Goal: Task Accomplishment & Management: Use online tool/utility

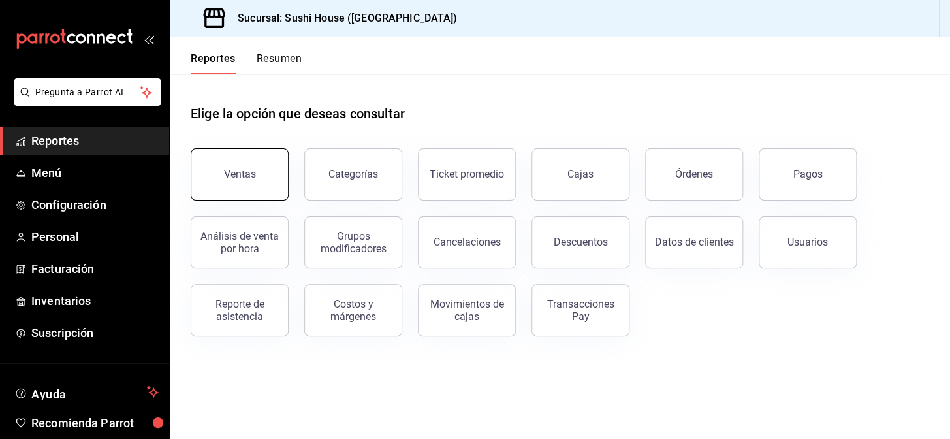
click at [210, 173] on button "Ventas" at bounding box center [240, 174] width 98 height 52
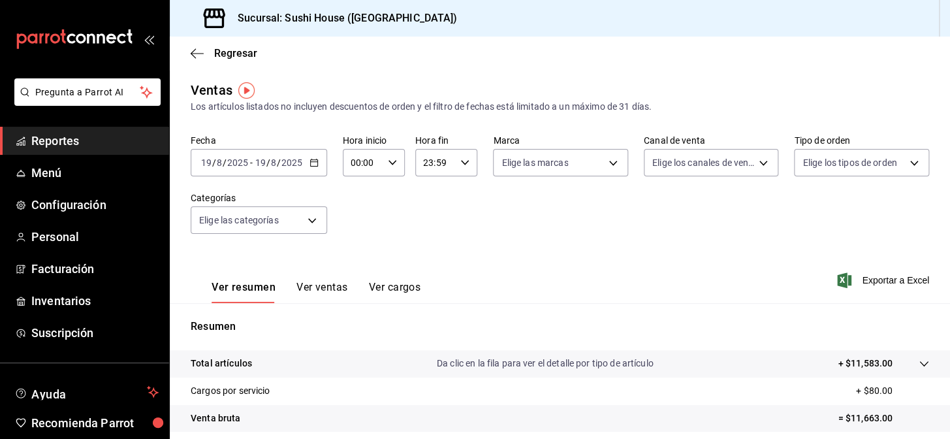
click at [98, 130] on link "Reportes" at bounding box center [84, 141] width 169 height 28
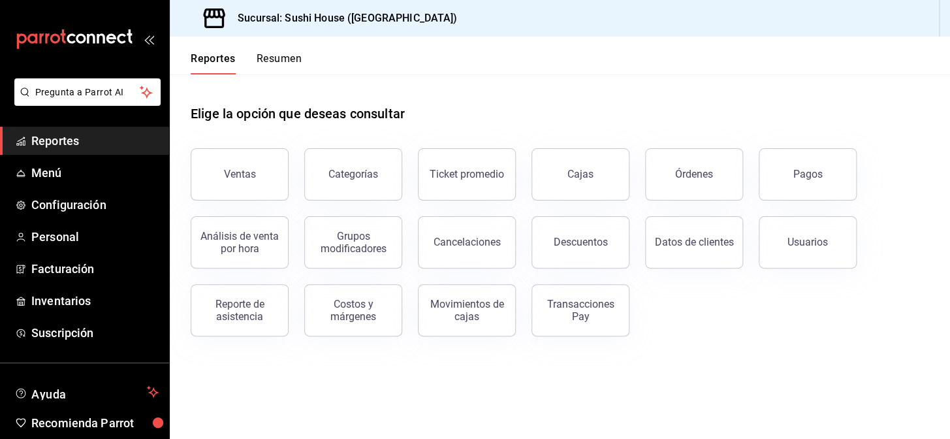
click at [287, 62] on button "Resumen" at bounding box center [279, 63] width 45 height 22
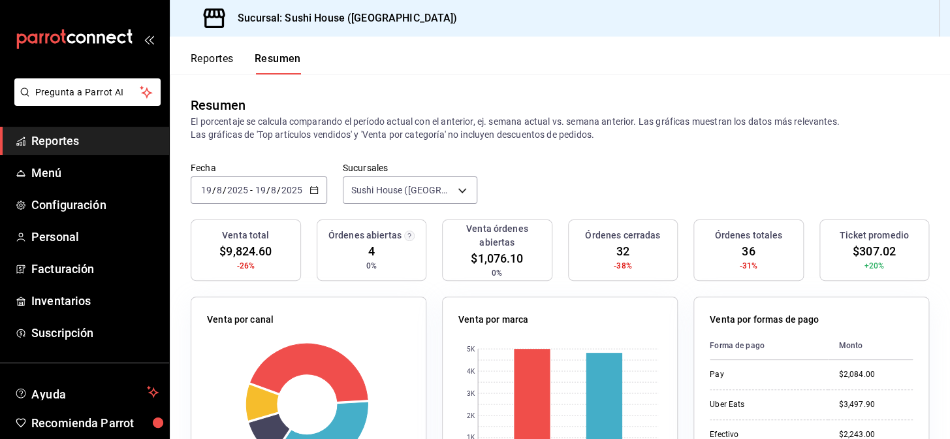
click at [77, 144] on span "Reportes" at bounding box center [94, 141] width 127 height 18
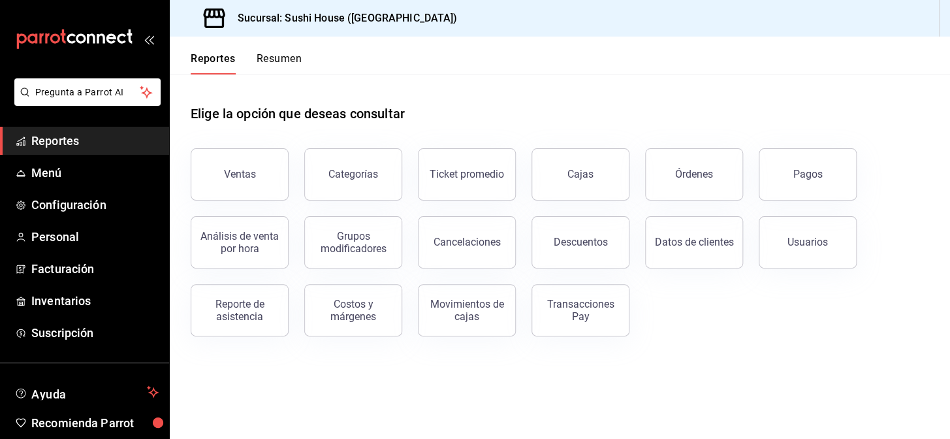
click at [266, 53] on button "Resumen" at bounding box center [279, 63] width 45 height 22
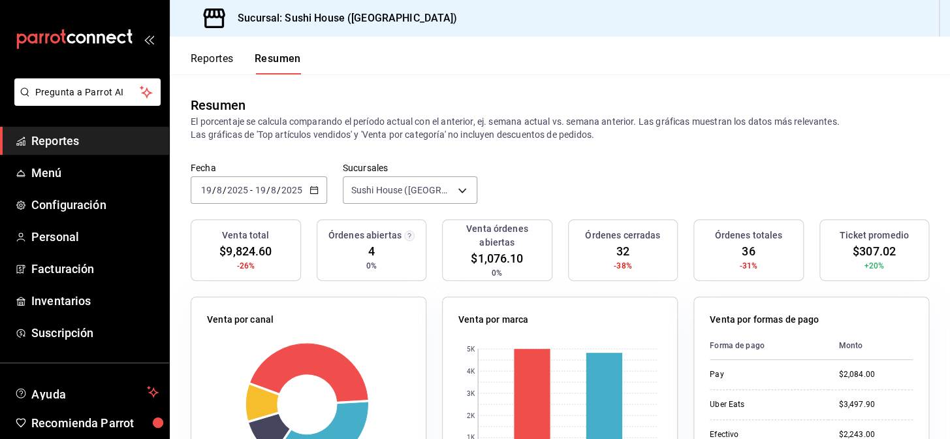
click at [74, 136] on span "Reportes" at bounding box center [94, 141] width 127 height 18
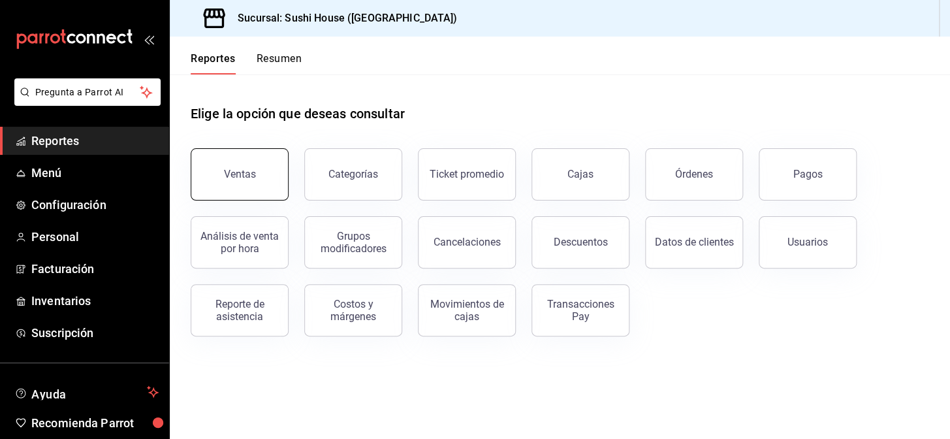
click at [240, 185] on button "Ventas" at bounding box center [240, 174] width 98 height 52
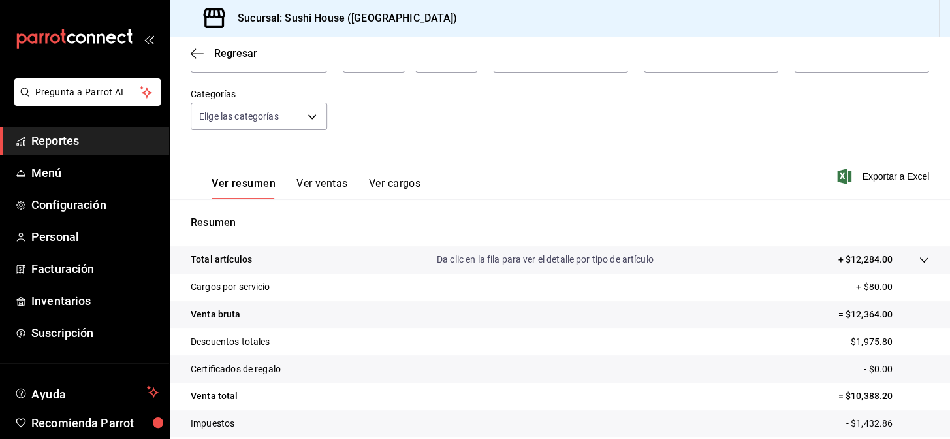
scroll to position [187, 0]
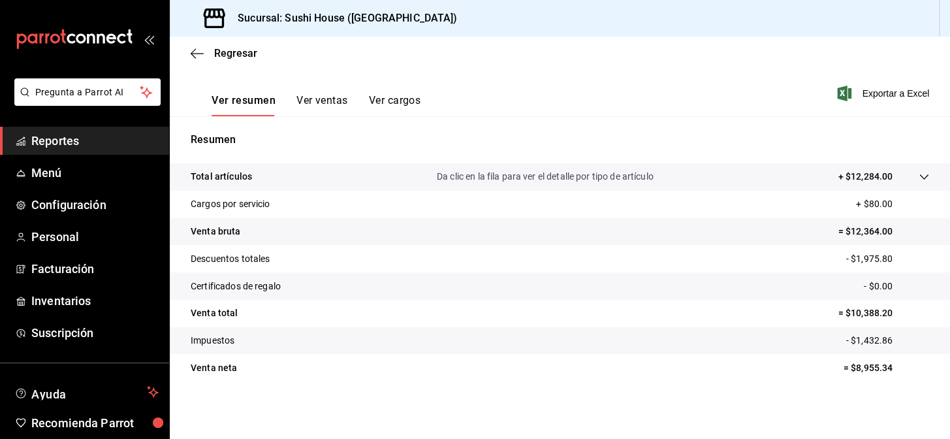
click at [64, 142] on span "Reportes" at bounding box center [94, 141] width 127 height 18
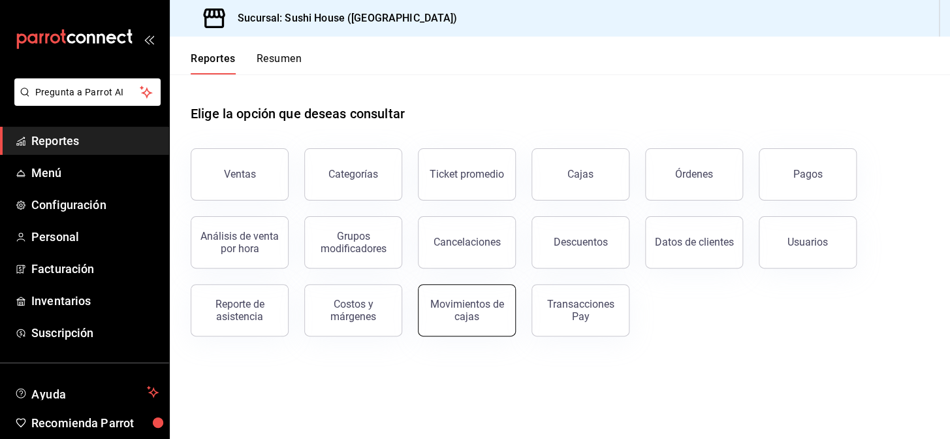
click at [480, 314] on div "Movimientos de cajas" at bounding box center [466, 310] width 81 height 25
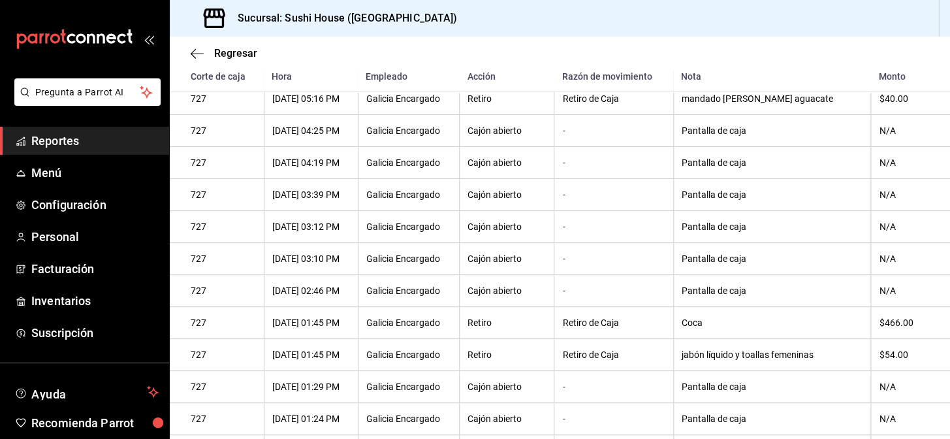
scroll to position [647, 0]
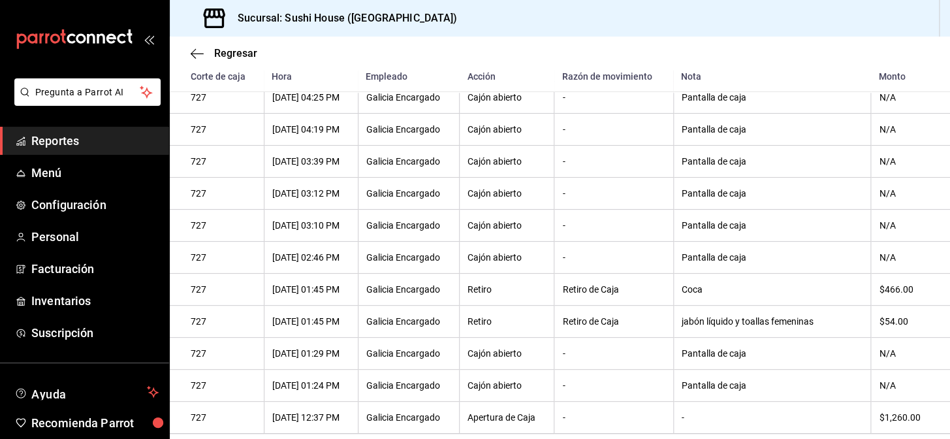
click at [65, 146] on span "Reportes" at bounding box center [94, 141] width 127 height 18
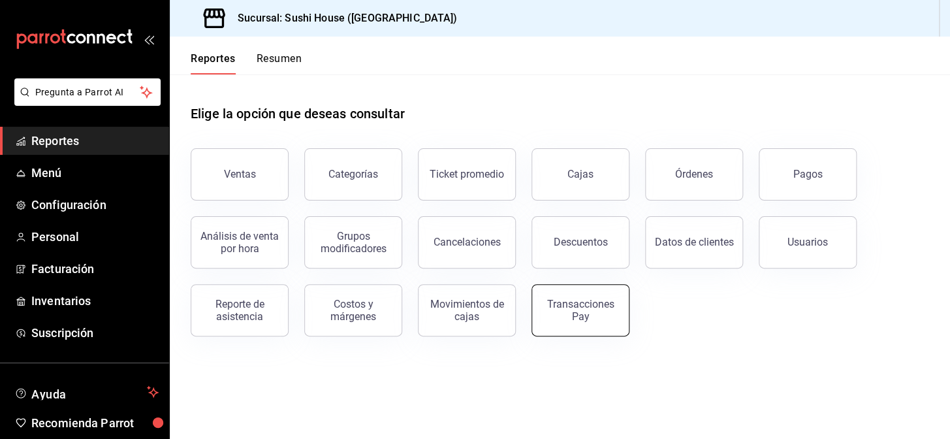
click at [550, 313] on div "Transacciones Pay" at bounding box center [580, 310] width 81 height 25
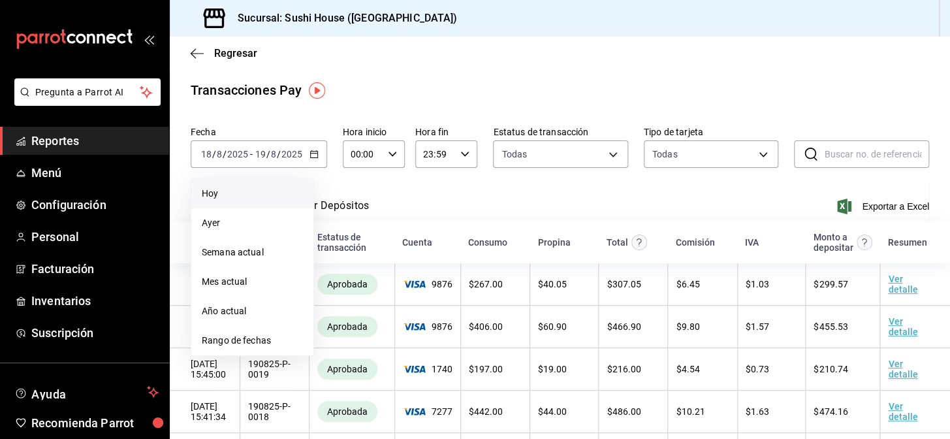
click at [213, 195] on span "Hoy" at bounding box center [252, 194] width 101 height 14
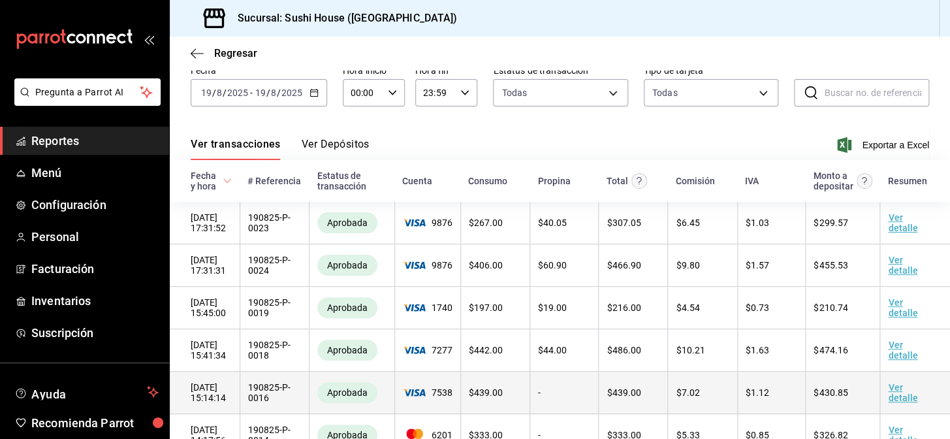
scroll to position [111, 0]
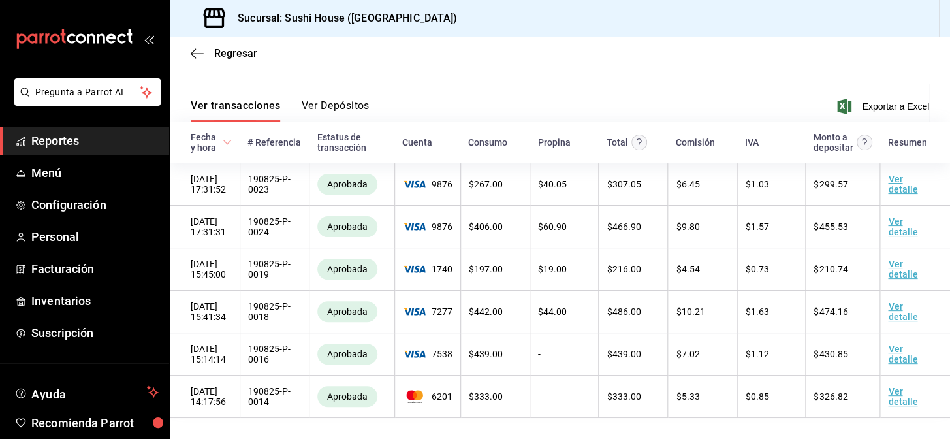
click at [103, 133] on span "Reportes" at bounding box center [94, 141] width 127 height 18
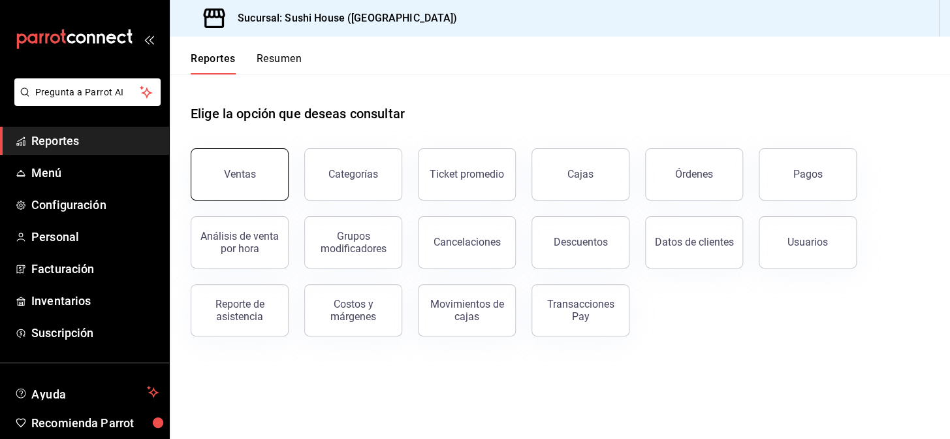
click at [265, 174] on button "Ventas" at bounding box center [240, 174] width 98 height 52
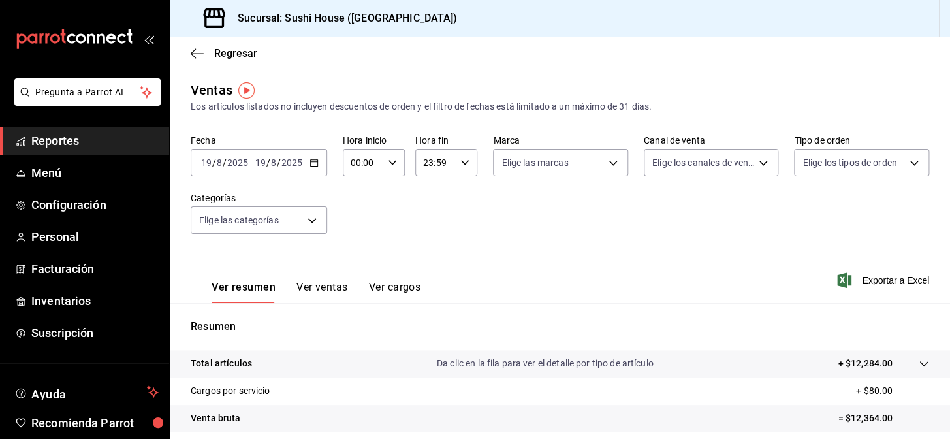
click at [66, 141] on span "Reportes" at bounding box center [94, 141] width 127 height 18
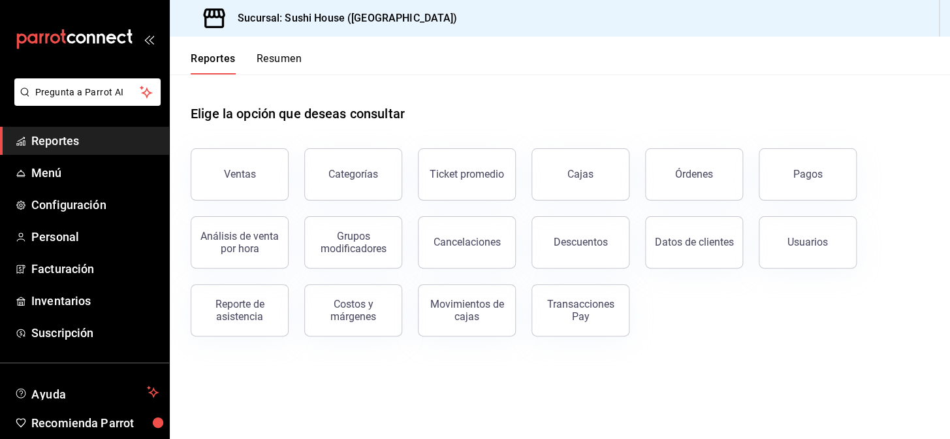
click at [283, 60] on button "Resumen" at bounding box center [279, 63] width 45 height 22
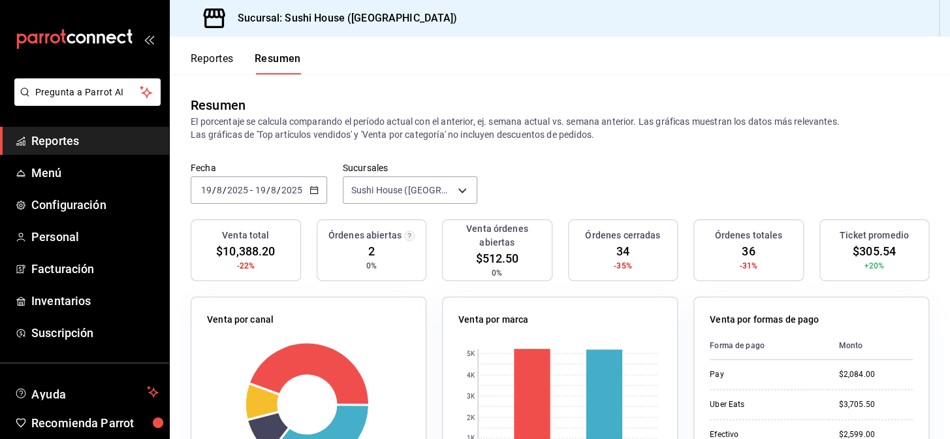
click at [99, 136] on span "Reportes" at bounding box center [94, 141] width 127 height 18
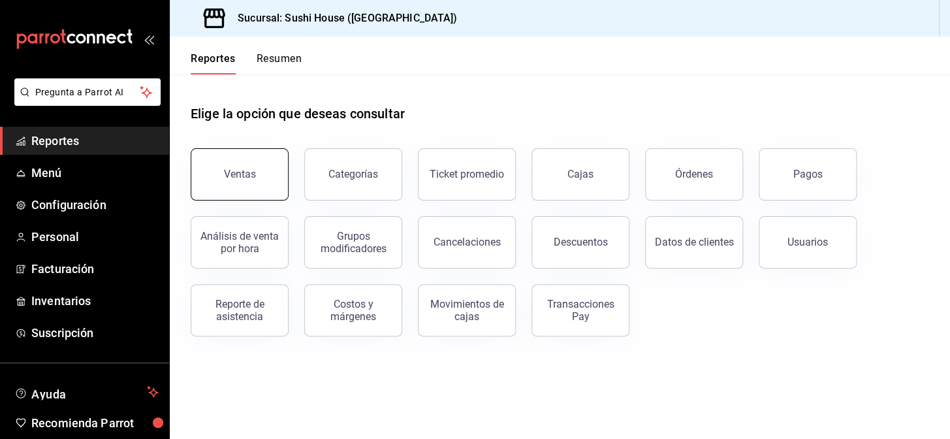
click at [238, 179] on div "Ventas" at bounding box center [240, 174] width 32 height 12
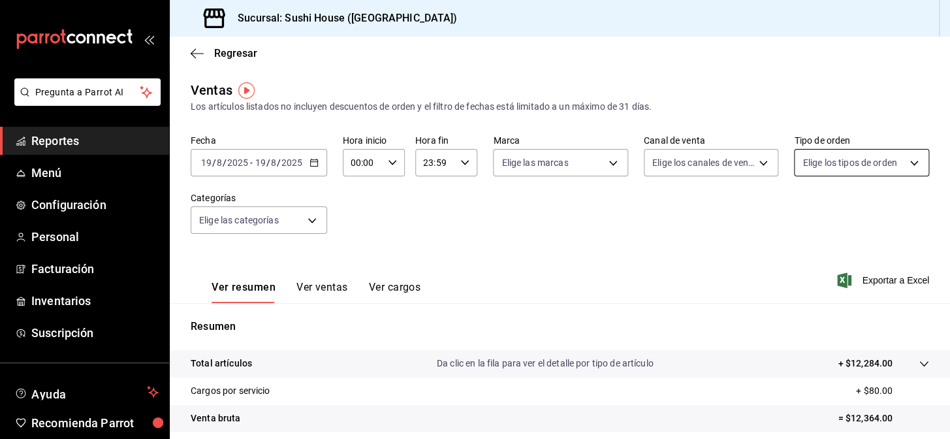
click at [821, 172] on body "Pregunta a Parrot AI Reportes Menú Configuración Personal Facturación Inventari…" at bounding box center [475, 219] width 950 height 439
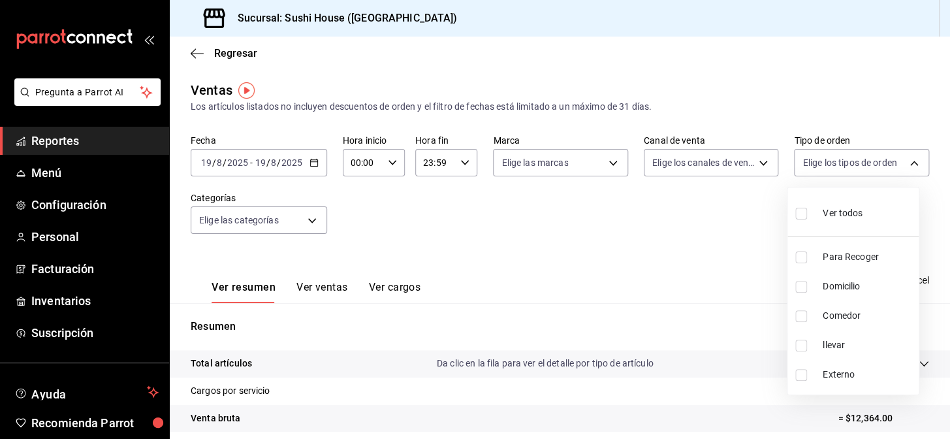
drag, startPoint x: 797, startPoint y: 256, endPoint x: 800, endPoint y: 267, distance: 11.6
click at [799, 257] on input "checkbox" at bounding box center [801, 257] width 12 height 12
checkbox input "true"
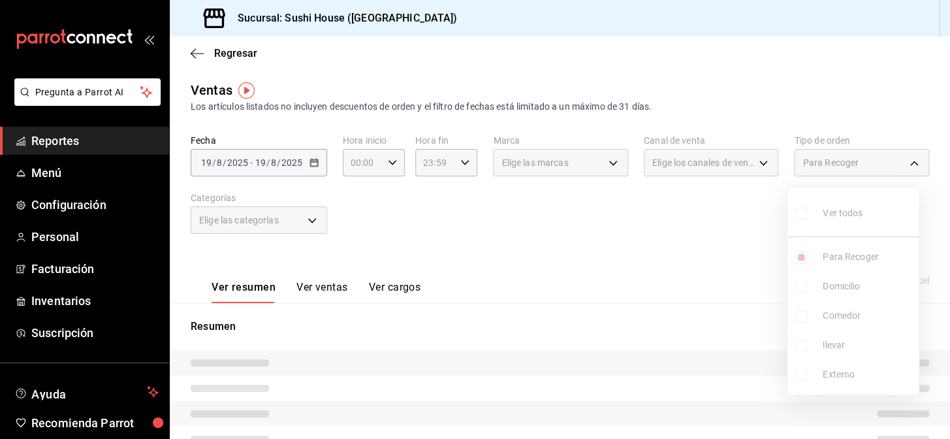
click at [800, 292] on ul "Ver todos Para Recoger Domicilio Comedor llevar Externo" at bounding box center [852, 290] width 131 height 207
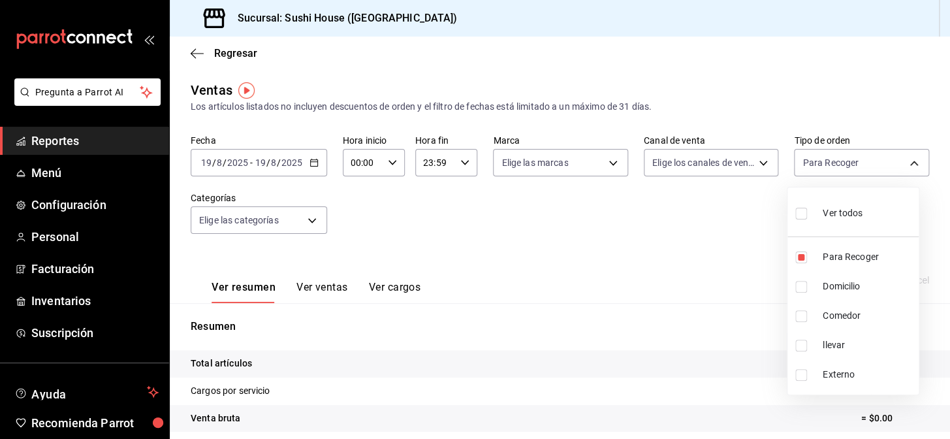
click at [800, 292] on li "Domicilio" at bounding box center [852, 286] width 131 height 29
type input "9d316b26-ed3c-41d9-ac2e-659a84dac7c1,c813e250-a487-4472-927d-f84c1c5aa0d0"
checkbox input "true"
click at [797, 317] on input "checkbox" at bounding box center [801, 316] width 12 height 12
checkbox input "true"
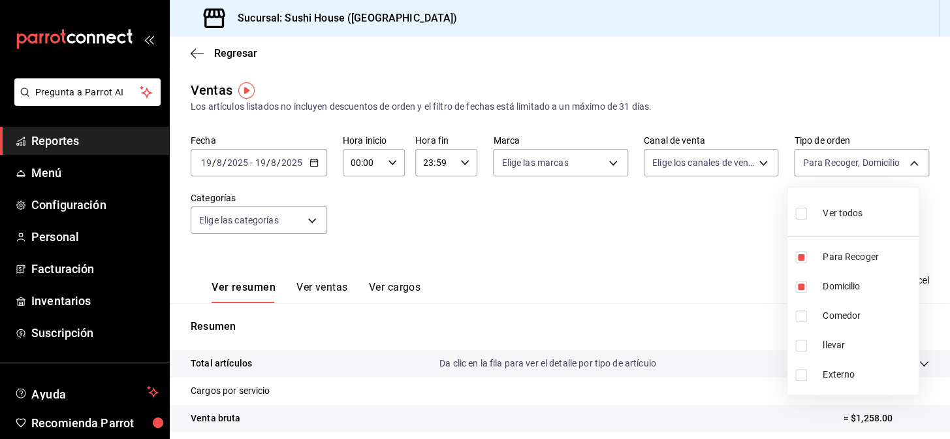
type input "9d316b26-ed3c-41d9-ac2e-659a84dac7c1,c813e250-a487-4472-927d-f84c1c5aa0d0,53da9…"
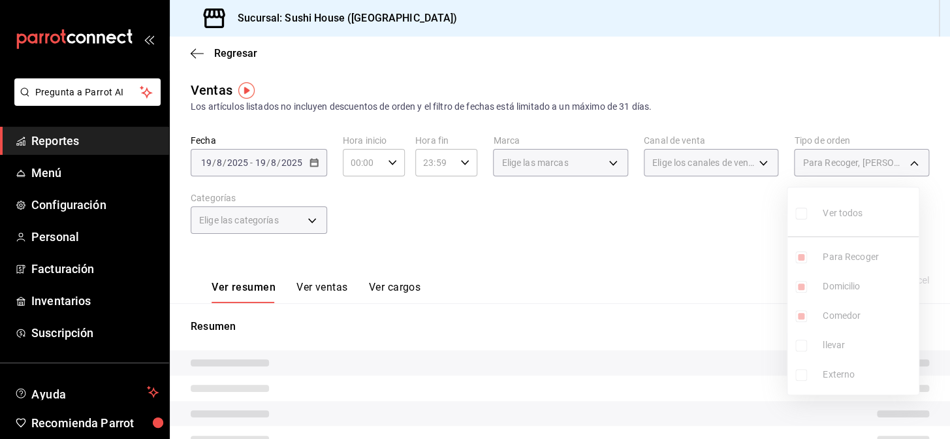
click at [801, 343] on input "checkbox" at bounding box center [801, 346] width 12 height 12
checkbox input "true"
type input "9d316b26-ed3c-41d9-ac2e-659a84dac7c1,c813e250-a487-4472-927d-f84c1c5aa0d0,53da9…"
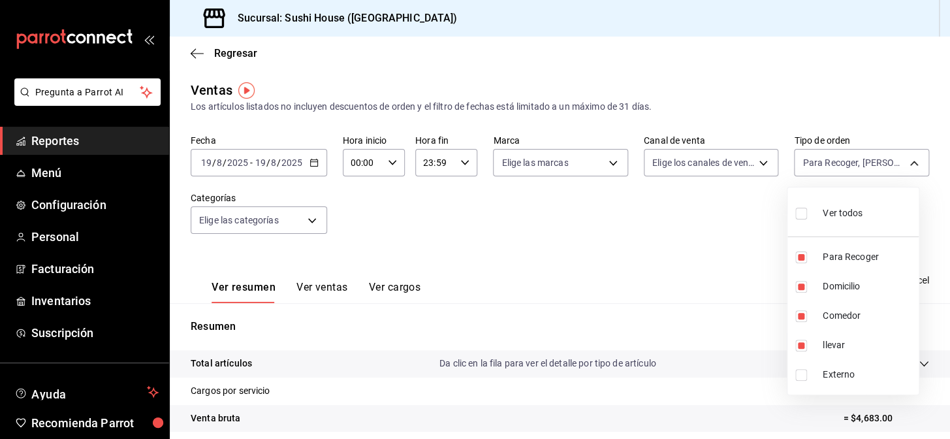
click at [684, 300] on div at bounding box center [475, 219] width 950 height 439
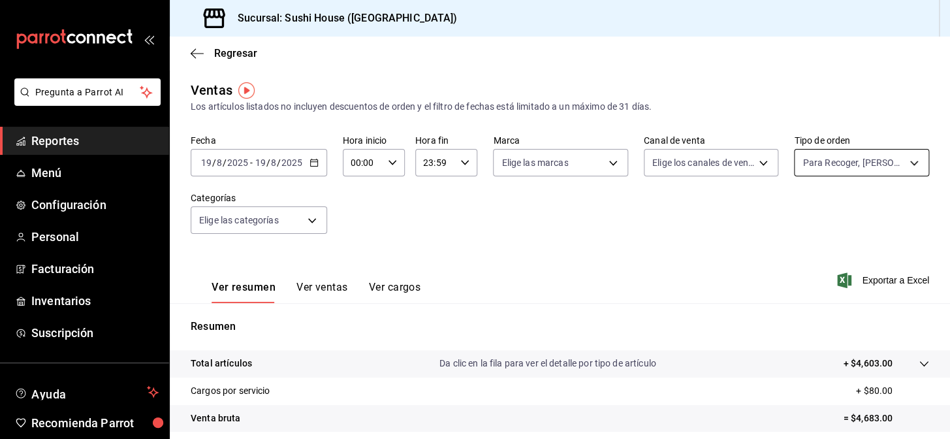
click at [858, 170] on body "Pregunta a Parrot AI Reportes Menú Configuración Personal Facturación Inventari…" at bounding box center [475, 219] width 950 height 439
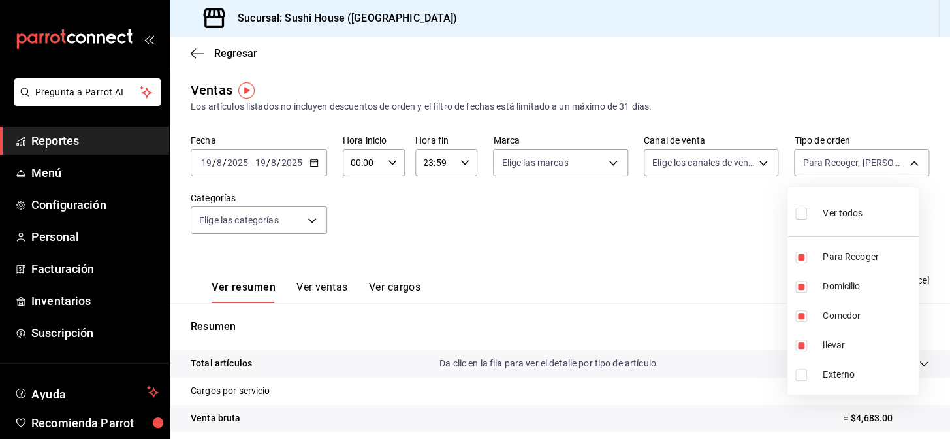
click at [635, 277] on div at bounding box center [475, 219] width 950 height 439
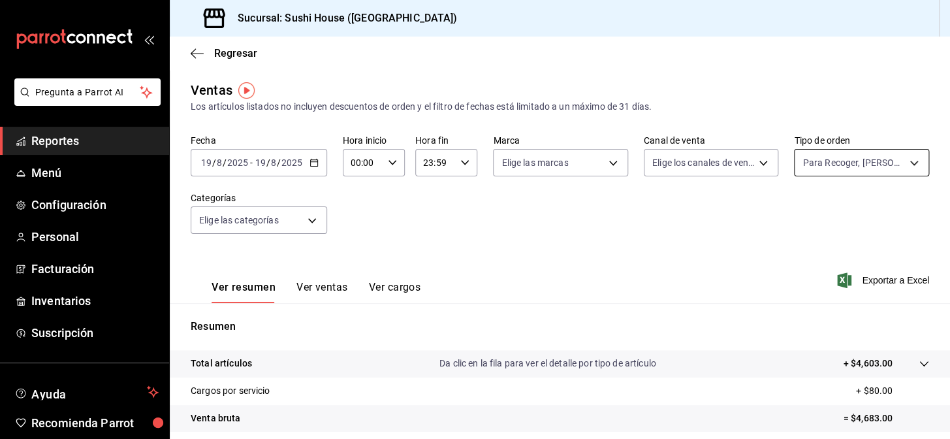
click at [797, 170] on body "Pregunta a Parrot AI Reportes Menú Configuración Personal Facturación Inventari…" at bounding box center [475, 219] width 950 height 439
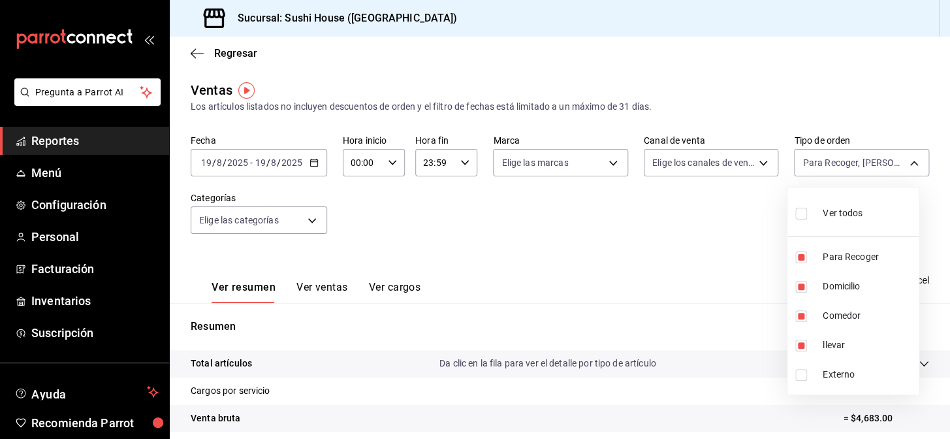
click at [610, 289] on div at bounding box center [475, 219] width 950 height 439
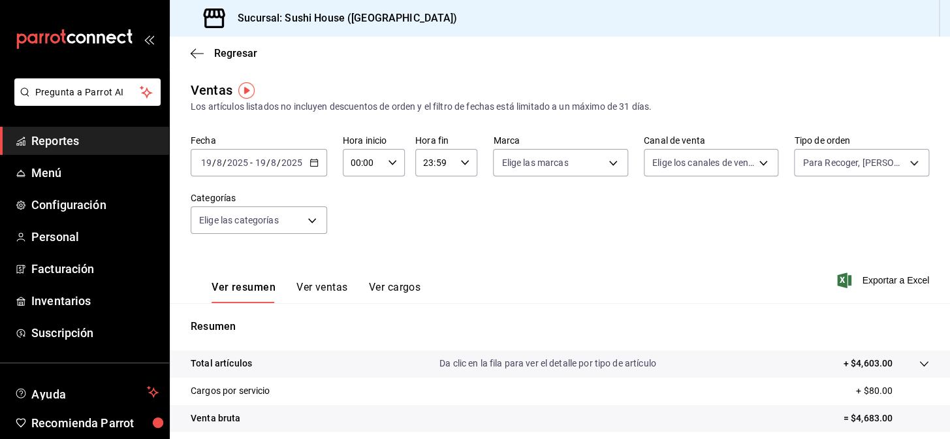
click at [97, 140] on span "Reportes" at bounding box center [94, 141] width 127 height 18
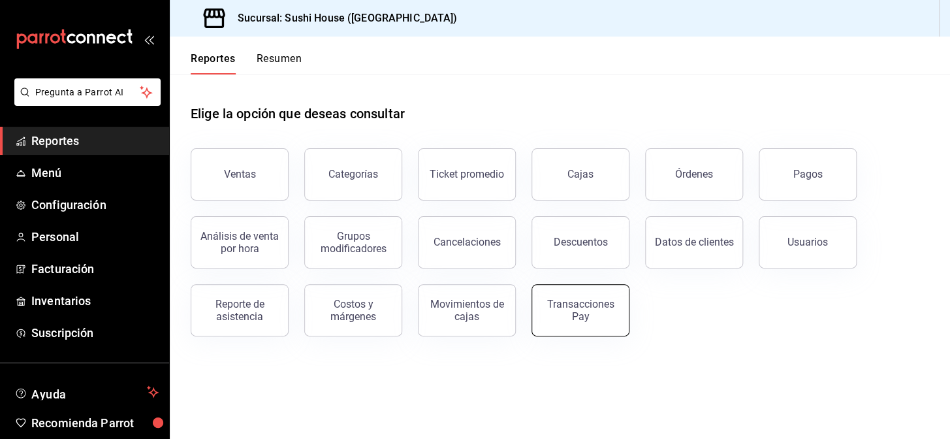
click at [593, 304] on div "Transacciones Pay" at bounding box center [580, 310] width 81 height 25
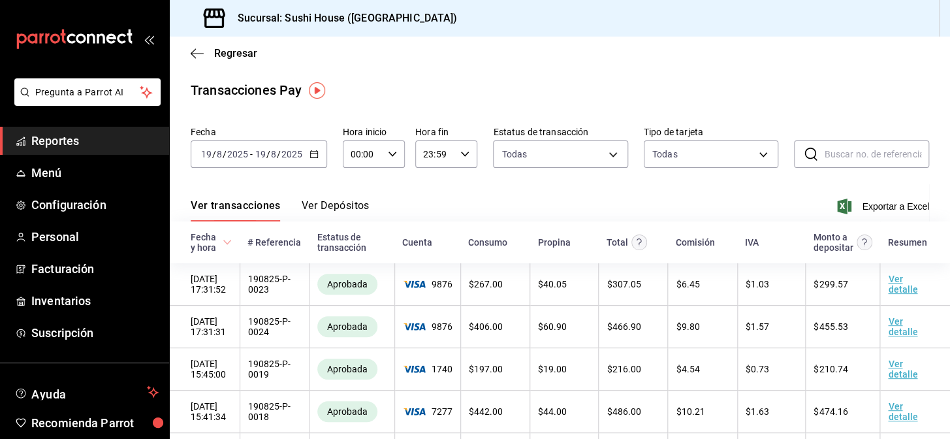
click at [309, 154] on icon "button" at bounding box center [313, 154] width 9 height 9
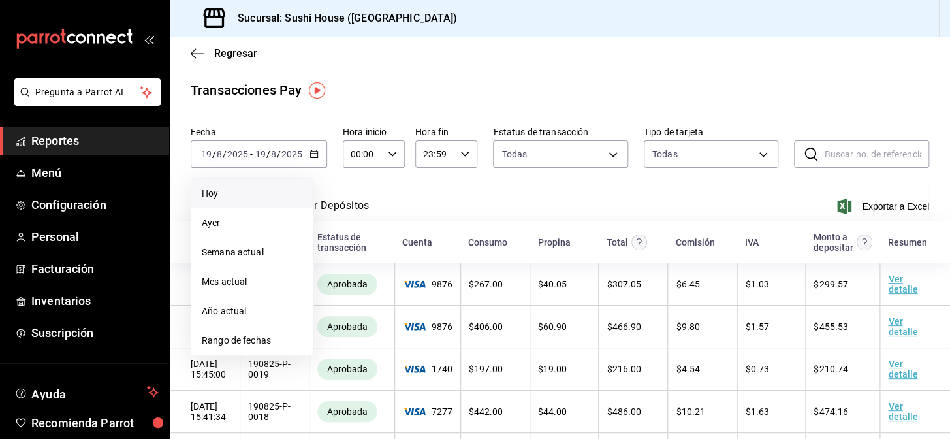
click at [214, 189] on span "Hoy" at bounding box center [252, 194] width 101 height 14
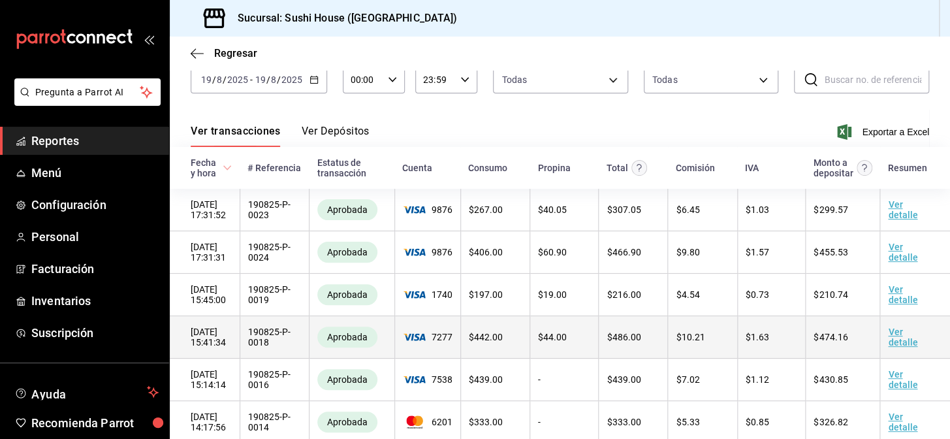
scroll to position [111, 0]
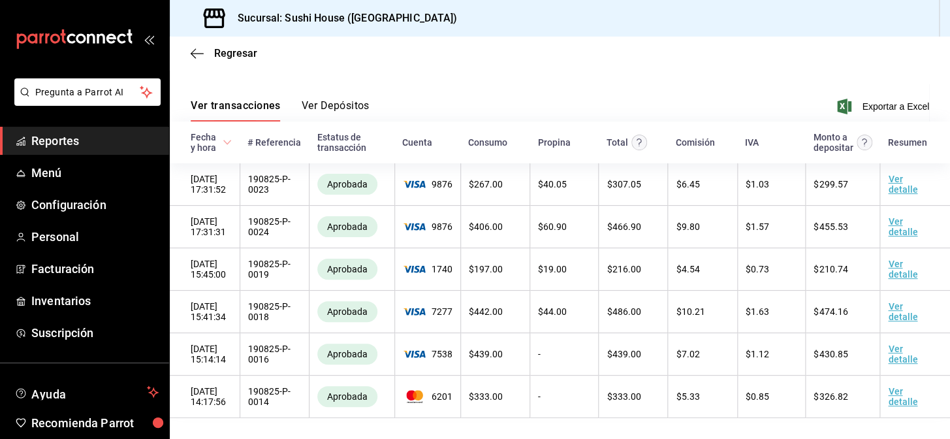
click at [99, 140] on span "Reportes" at bounding box center [94, 141] width 127 height 18
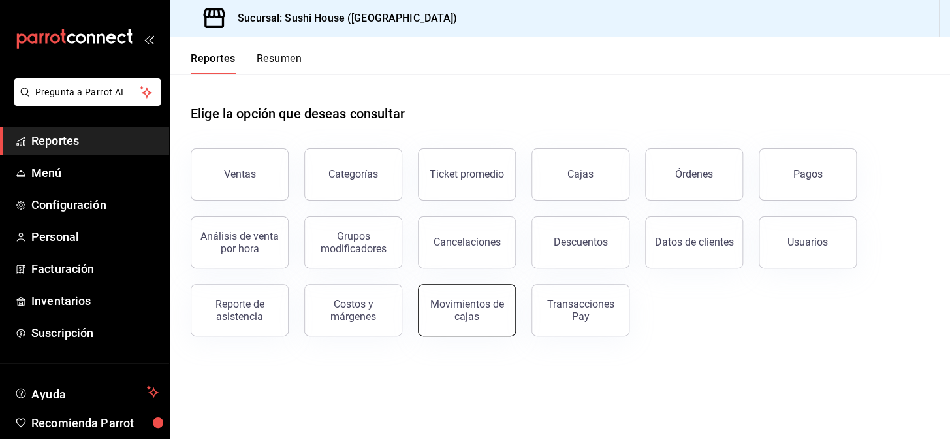
click at [493, 310] on div "Movimientos de cajas" at bounding box center [466, 310] width 81 height 25
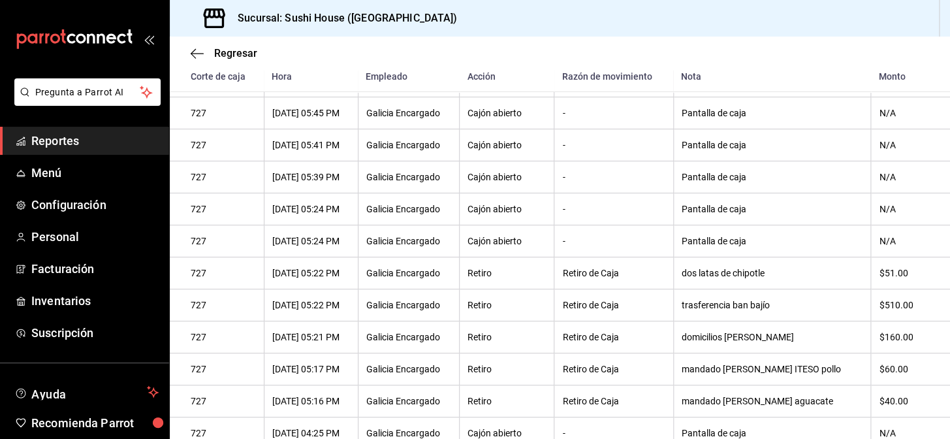
scroll to position [172, 0]
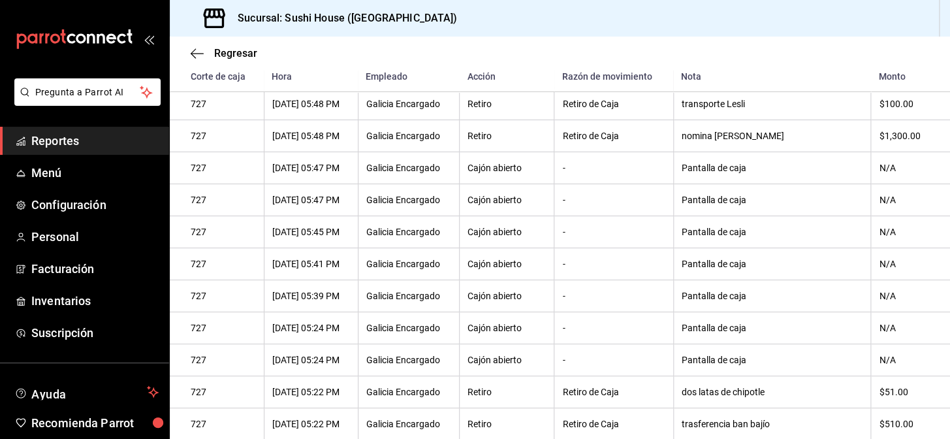
click at [119, 148] on span "Reportes" at bounding box center [94, 141] width 127 height 18
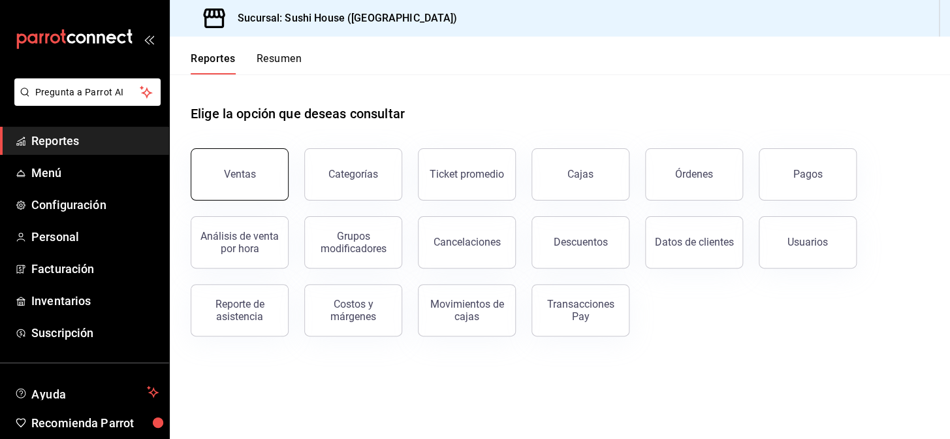
click at [257, 178] on button "Ventas" at bounding box center [240, 174] width 98 height 52
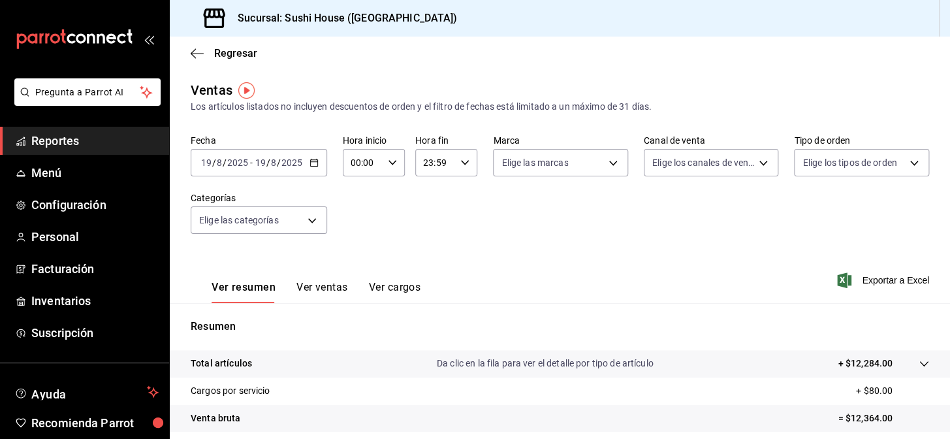
click at [82, 139] on span "Reportes" at bounding box center [94, 141] width 127 height 18
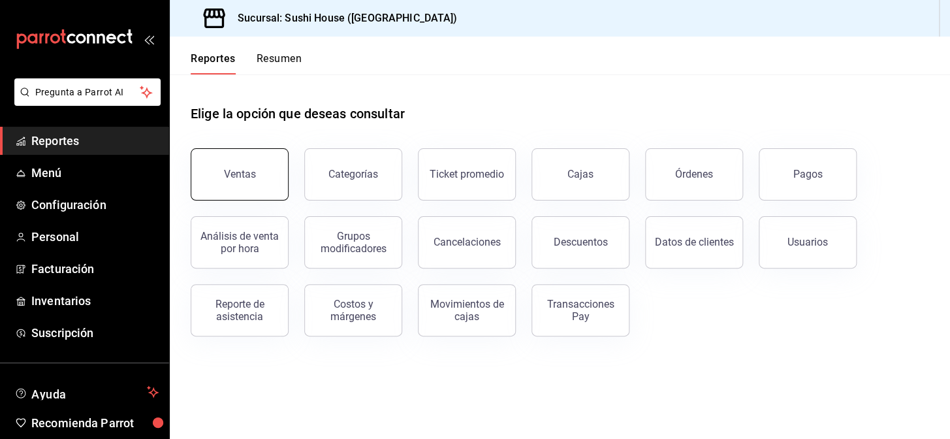
click at [235, 168] on div "Ventas" at bounding box center [240, 174] width 32 height 12
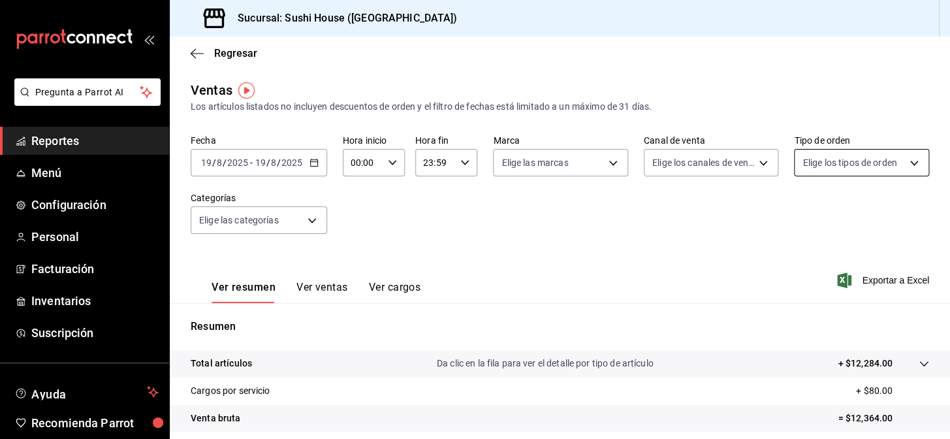
click at [817, 167] on body "Pregunta a Parrot AI Reportes Menú Configuración Personal Facturación Inventari…" at bounding box center [475, 219] width 950 height 439
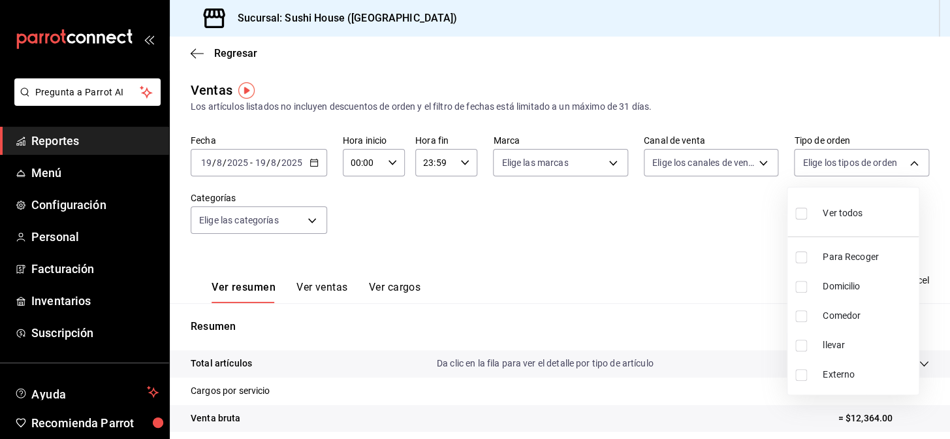
click at [802, 261] on input "checkbox" at bounding box center [801, 257] width 12 height 12
checkbox input "true"
type input "9d316b26-ed3c-41d9-ac2e-659a84dac7c1"
click at [802, 286] on input "checkbox" at bounding box center [801, 287] width 12 height 12
checkbox input "true"
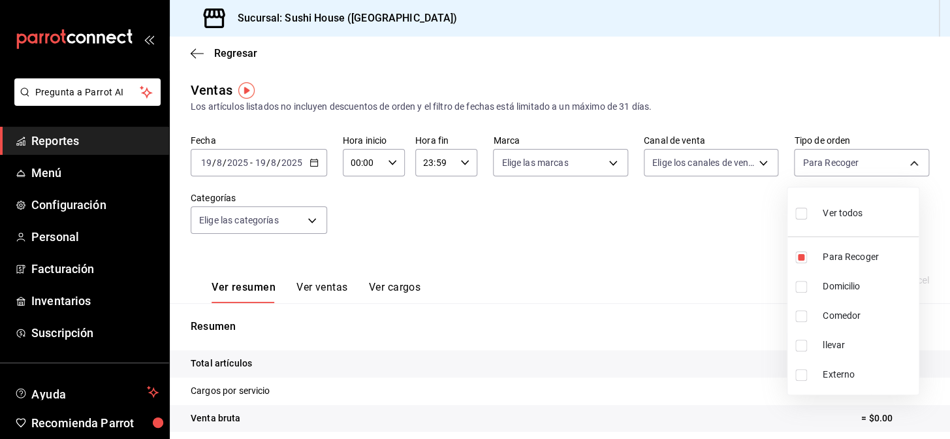
type input "9d316b26-ed3c-41d9-ac2e-659a84dac7c1,c813e250-a487-4472-927d-f84c1c5aa0d0"
click at [800, 314] on input "checkbox" at bounding box center [801, 316] width 12 height 12
checkbox input "true"
type input "9d316b26-ed3c-41d9-ac2e-659a84dac7c1,c813e250-a487-4472-927d-f84c1c5aa0d0,53da9…"
click at [800, 342] on input "checkbox" at bounding box center [801, 346] width 12 height 12
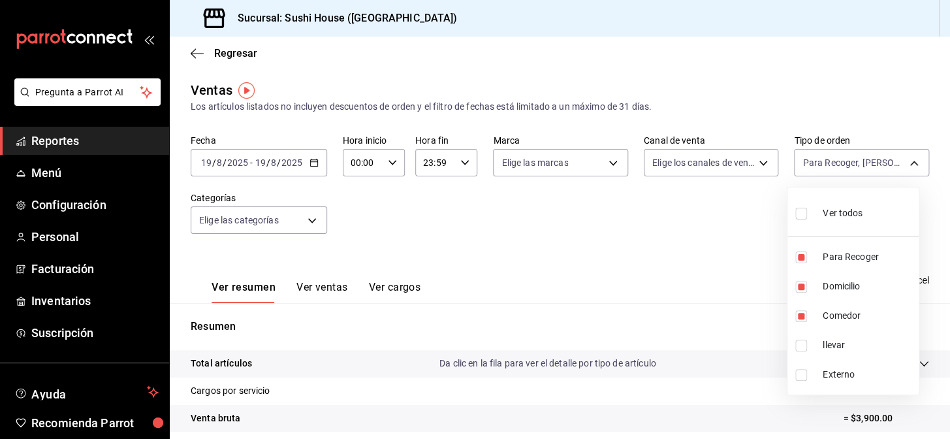
checkbox input "true"
type input "9d316b26-ed3c-41d9-ac2e-659a84dac7c1,c813e250-a487-4472-927d-f84c1c5aa0d0,53da9…"
click at [563, 307] on div at bounding box center [475, 219] width 950 height 439
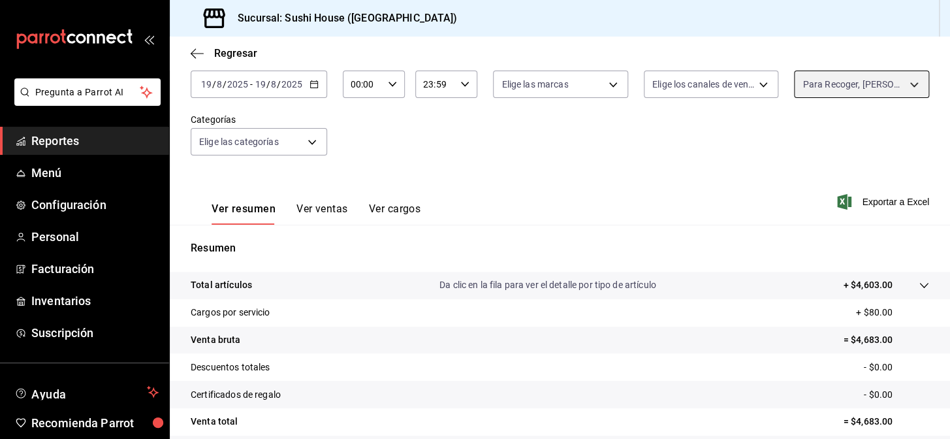
scroll to position [178, 0]
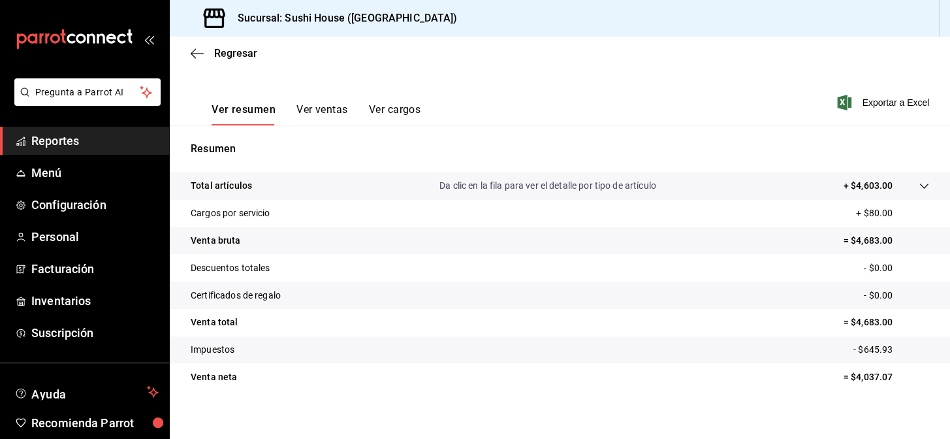
click at [47, 141] on span "Reportes" at bounding box center [94, 141] width 127 height 18
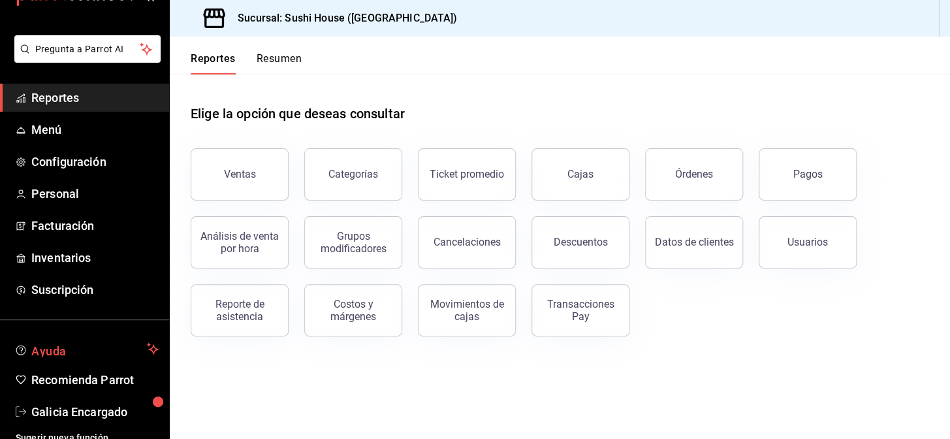
scroll to position [54, 0]
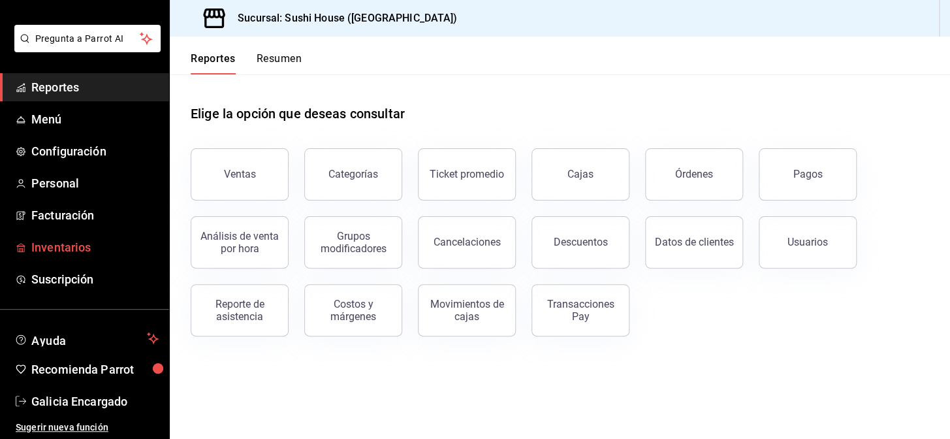
click at [56, 245] on span "Inventarios" at bounding box center [94, 247] width 127 height 18
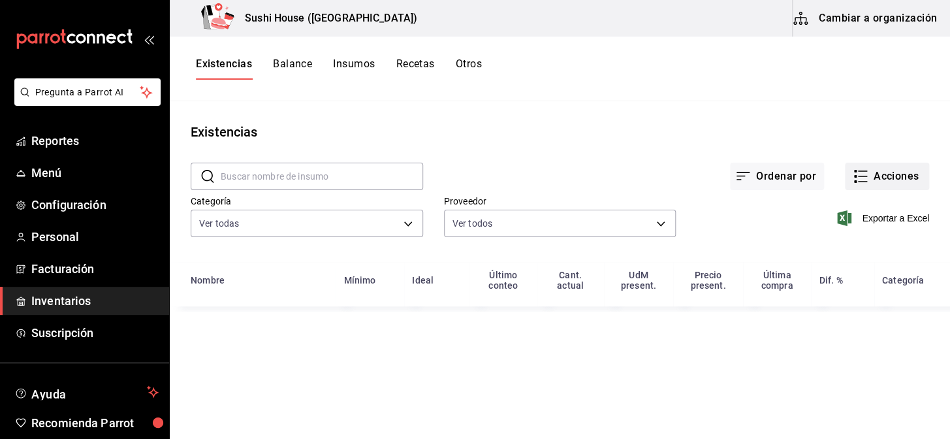
click at [885, 179] on button "Acciones" at bounding box center [887, 176] width 84 height 27
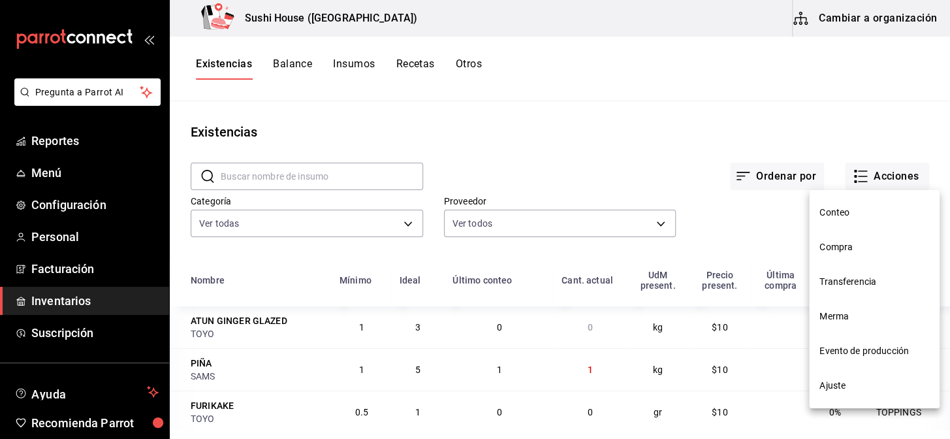
click at [836, 321] on span "Merma" at bounding box center [874, 316] width 110 height 14
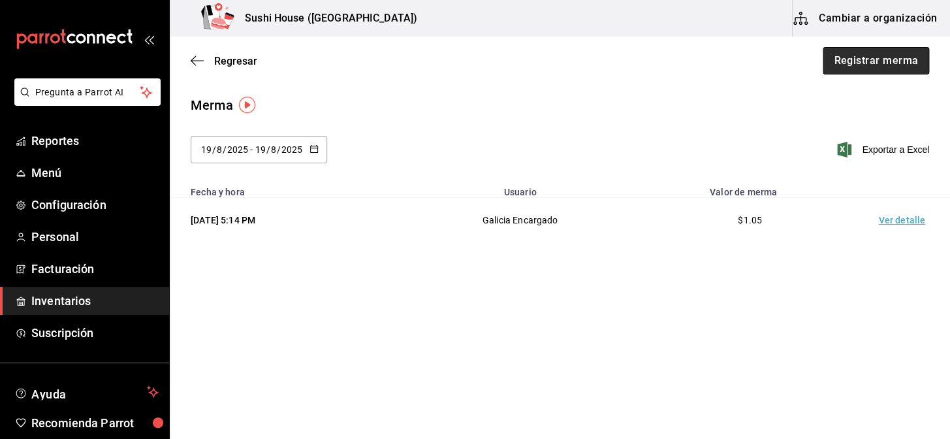
click at [870, 61] on button "Registrar merma" at bounding box center [876, 60] width 106 height 27
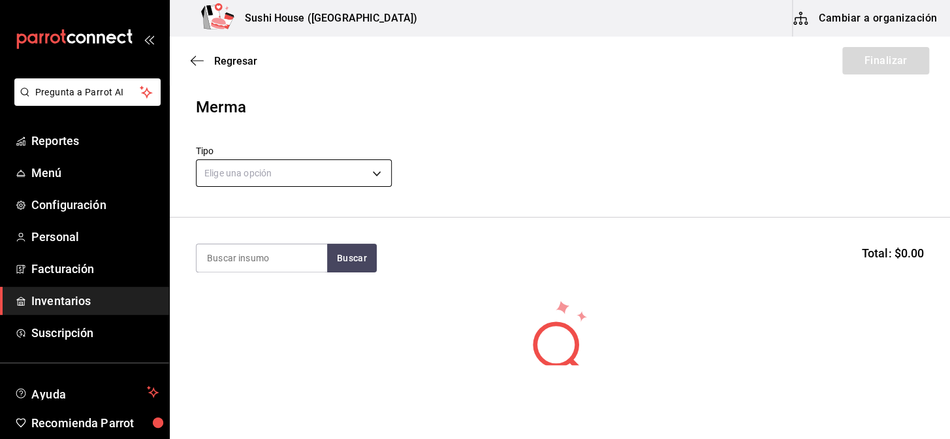
click at [233, 176] on body "Pregunta a Parrot AI Reportes Menú Configuración Personal Facturación Inventari…" at bounding box center [475, 182] width 950 height 365
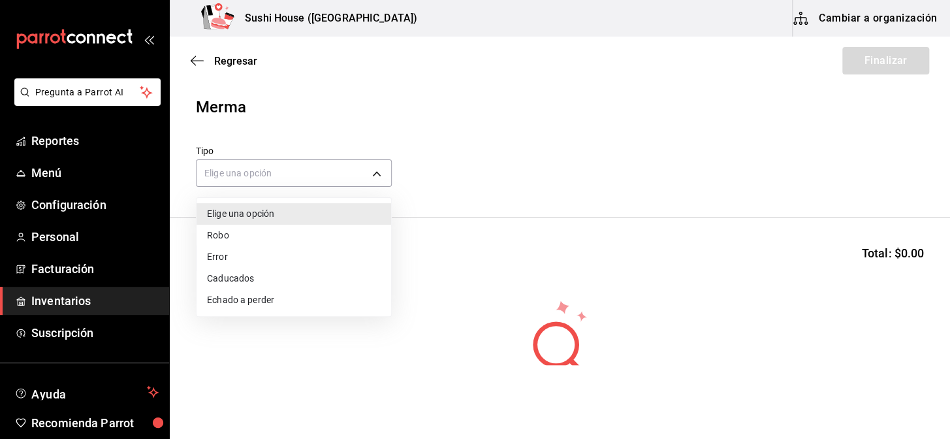
click at [230, 297] on li "Echado a perder" at bounding box center [294, 300] width 195 height 22
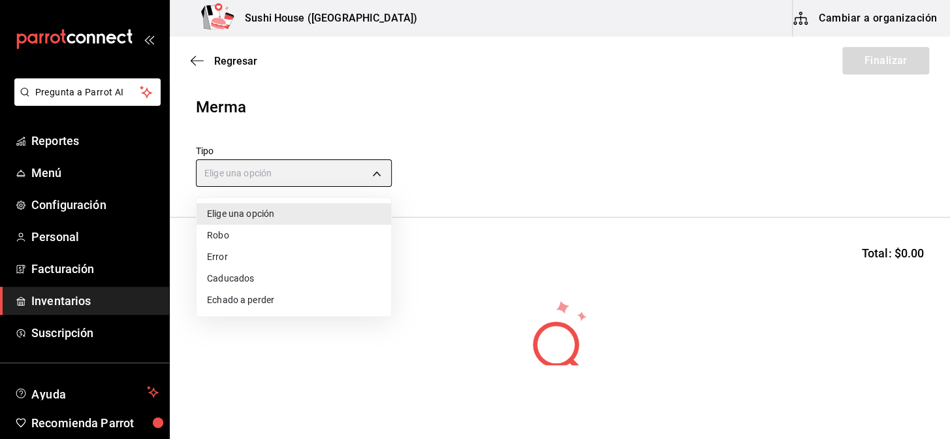
type input "SPOILED"
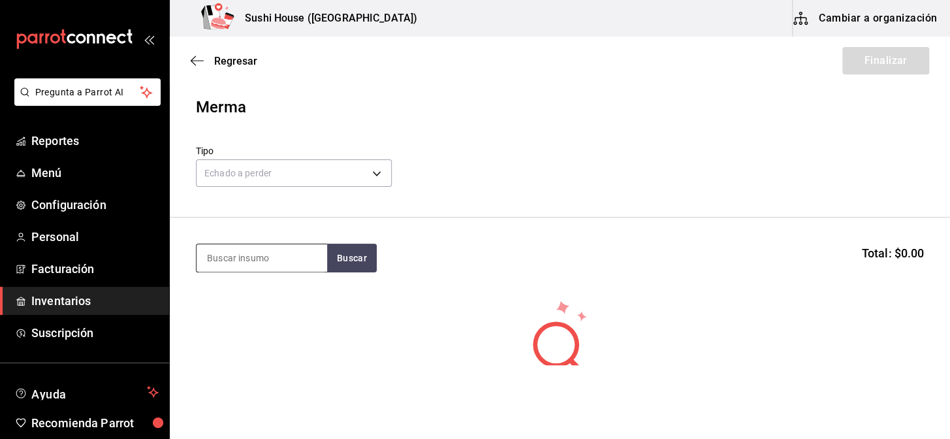
click at [235, 253] on input at bounding box center [262, 257] width 131 height 27
type input "salmo"
click at [368, 260] on button "Buscar" at bounding box center [352, 258] width 50 height 29
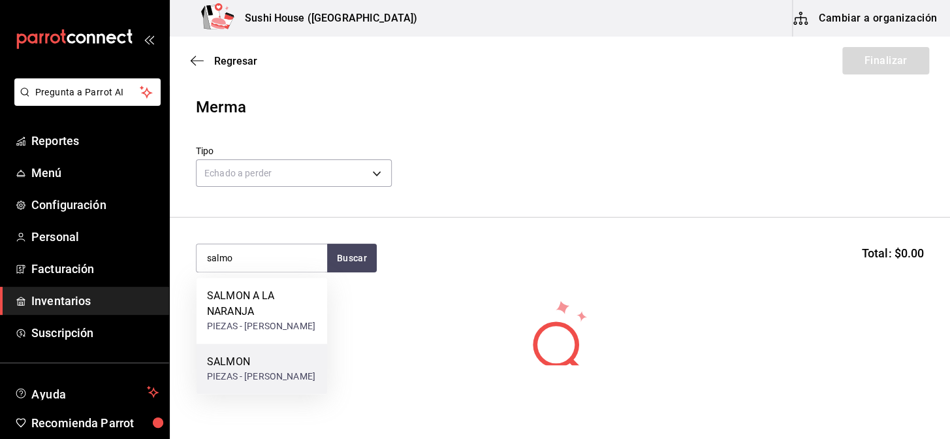
click at [249, 362] on div "SALMON" at bounding box center [261, 362] width 108 height 16
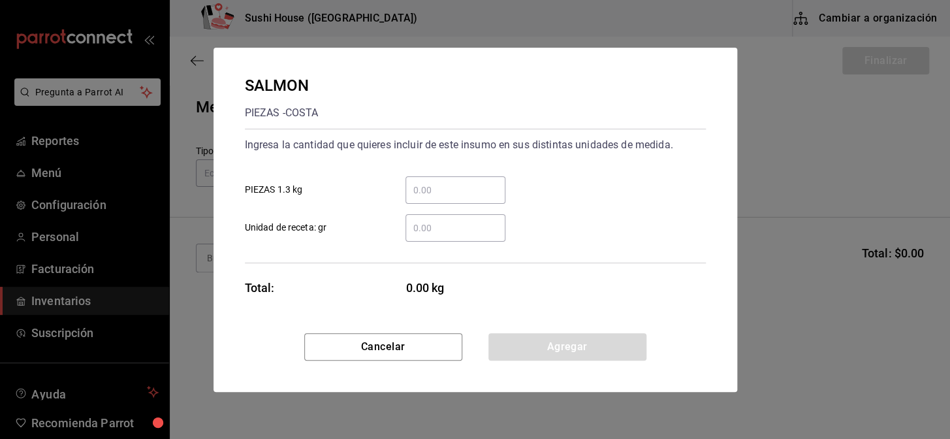
click at [466, 232] on input "​ Unidad de receta: gr" at bounding box center [455, 228] width 100 height 16
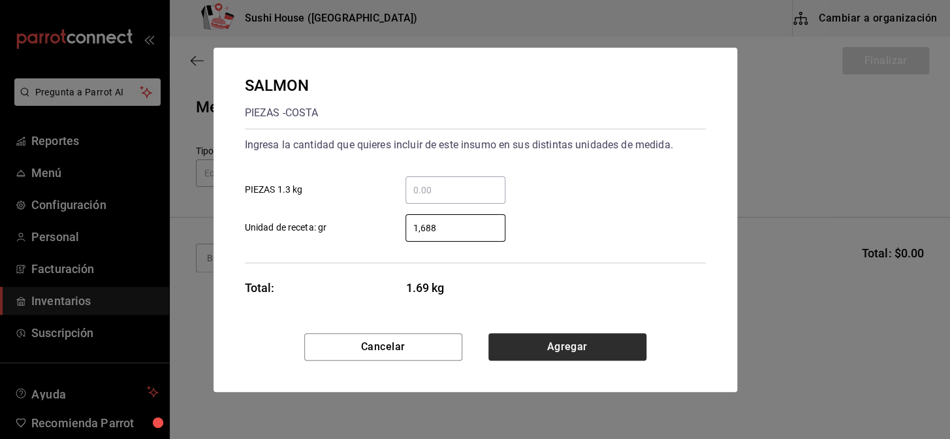
type input "1,688"
click at [565, 351] on button "Agregar" at bounding box center [567, 346] width 158 height 27
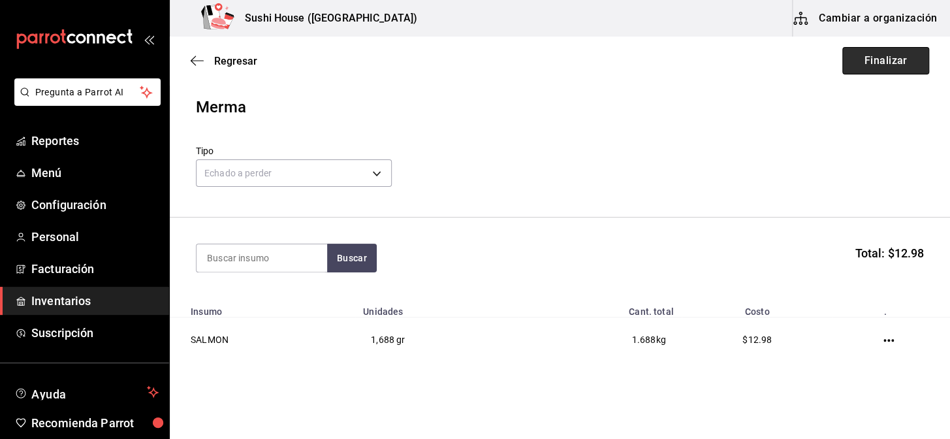
click at [877, 58] on button "Finalizar" at bounding box center [885, 60] width 87 height 27
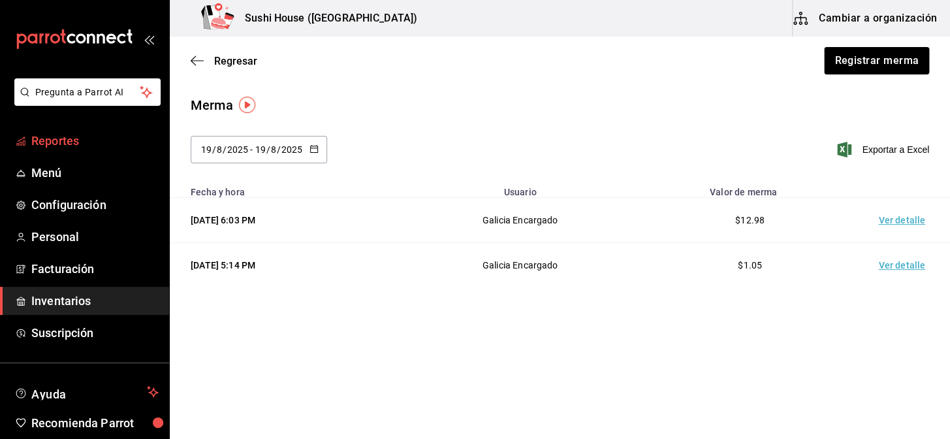
click at [61, 143] on span "Reportes" at bounding box center [94, 141] width 127 height 18
